Goal: Submit feedback/report problem

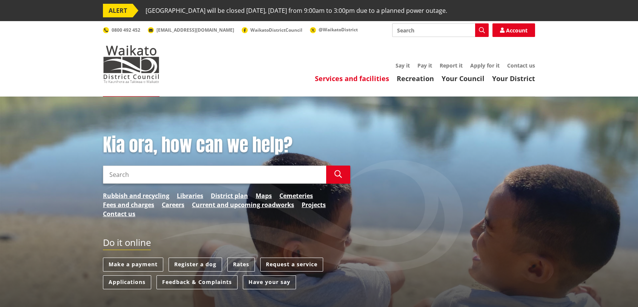
click at [371, 80] on link "Services and facilities" at bounding box center [352, 78] width 74 height 9
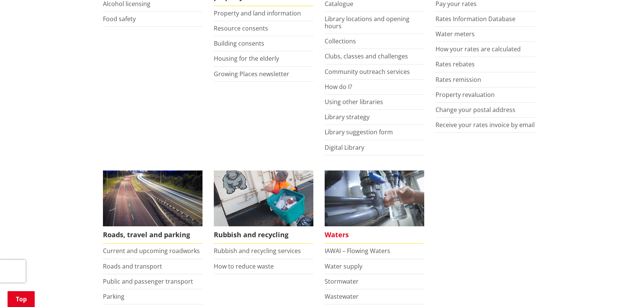
scroll to position [452, 0]
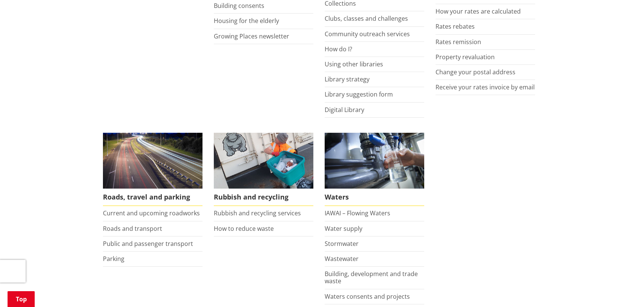
click at [112, 253] on li "Parking" at bounding box center [153, 258] width 100 height 15
click at [113, 256] on link "Parking" at bounding box center [113, 258] width 21 height 8
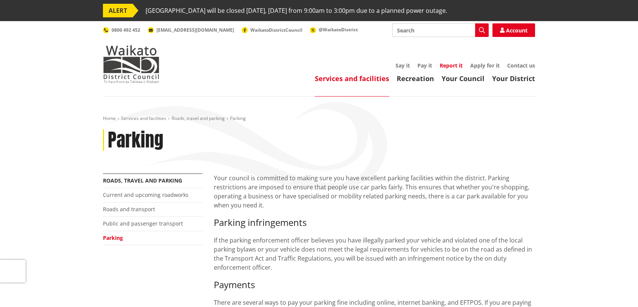
click at [451, 67] on link "Report it" at bounding box center [451, 65] width 23 height 7
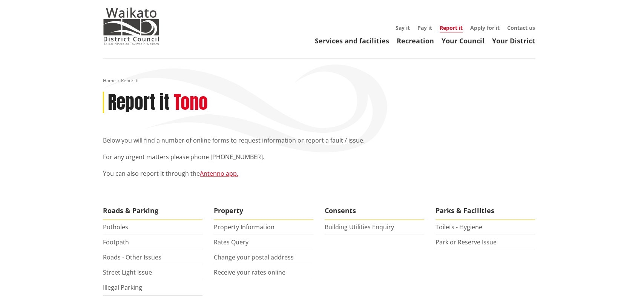
scroll to position [75, 0]
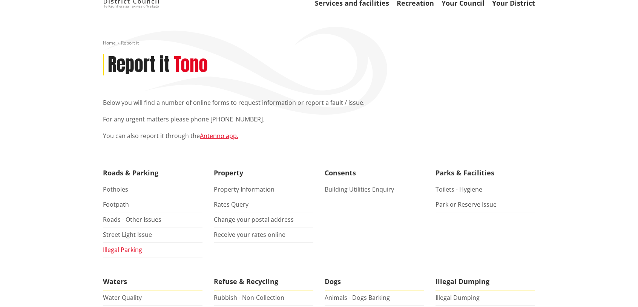
click at [123, 250] on link "Illegal Parking" at bounding box center [122, 249] width 39 height 8
